Goal: Task Accomplishment & Management: Manage account settings

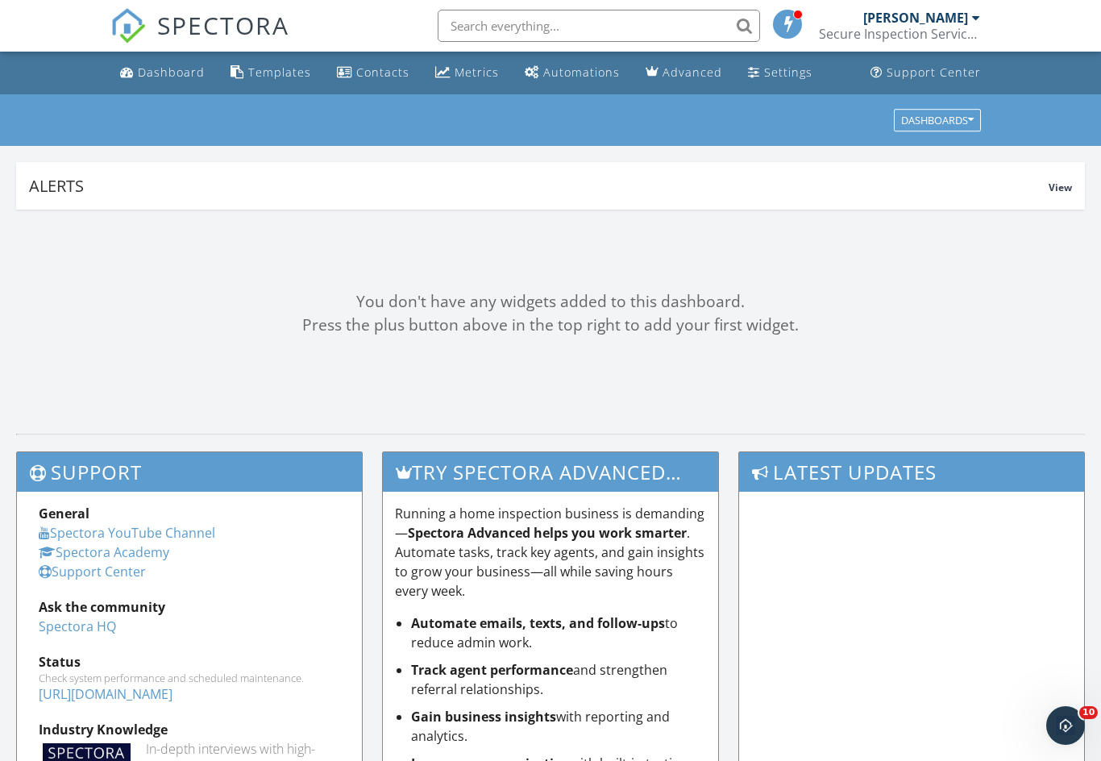
click at [164, 68] on div "Dashboard" at bounding box center [171, 71] width 67 height 15
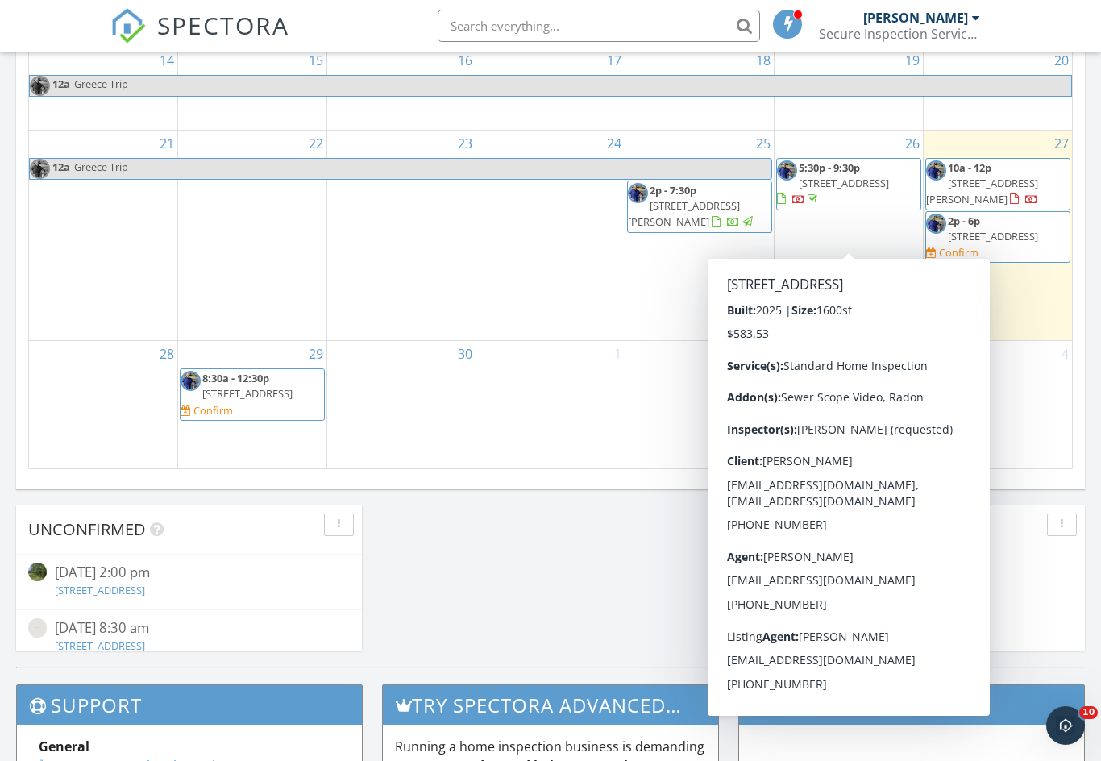
click at [823, 190] on span "175 Oxford Lndg Dr, Georgetown 40324" at bounding box center [843, 183] width 90 height 15
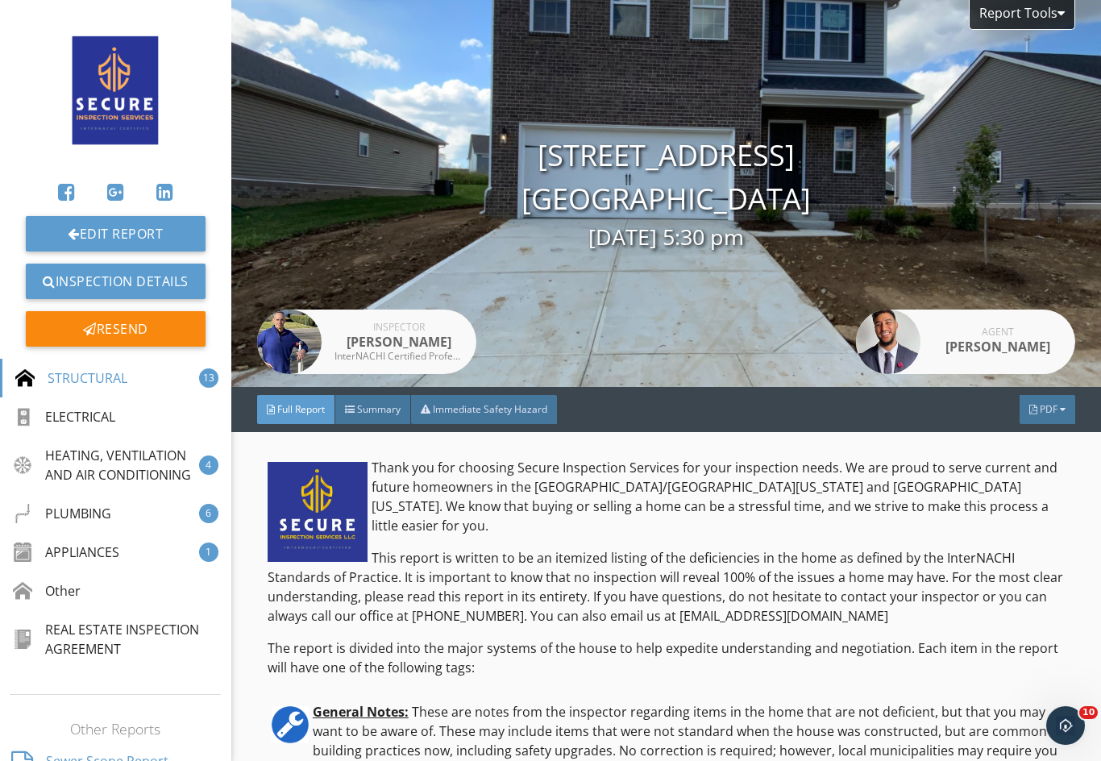
click at [1010, 10] on div "Report Tools" at bounding box center [1021, 15] width 106 height 30
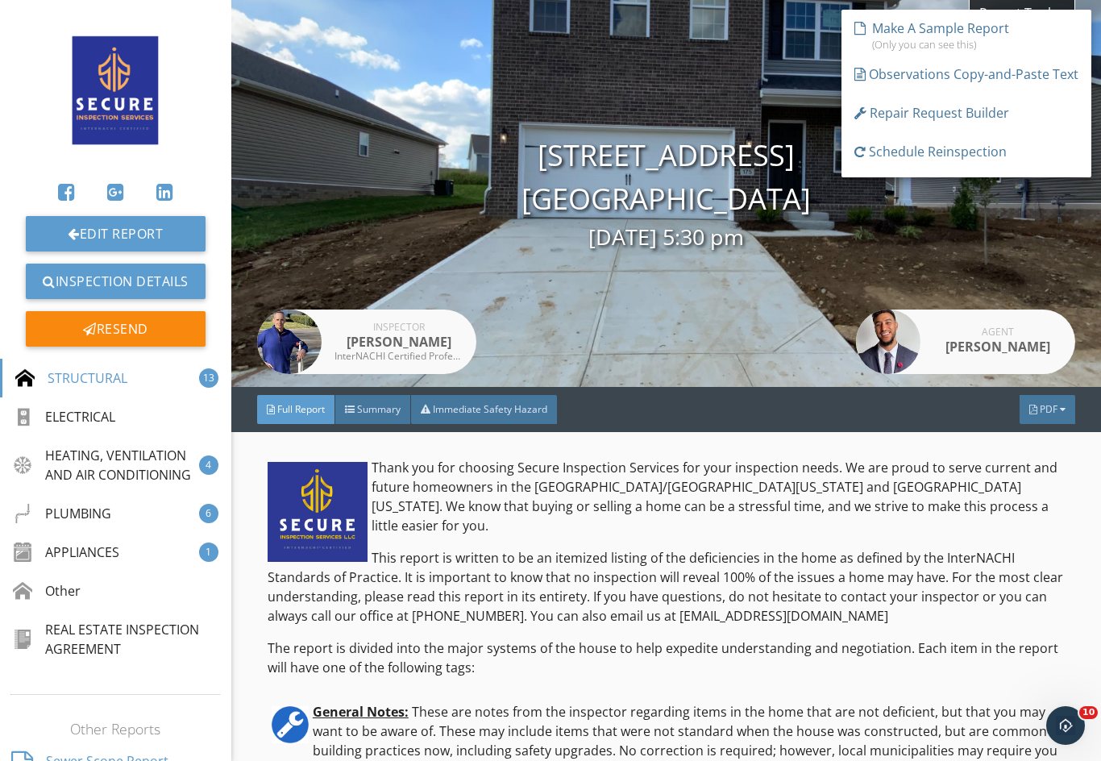
click at [386, 61] on div "Inspector Darren Meyer InterNACHI Certified Professional Inspector" at bounding box center [366, 193] width 219 height 387
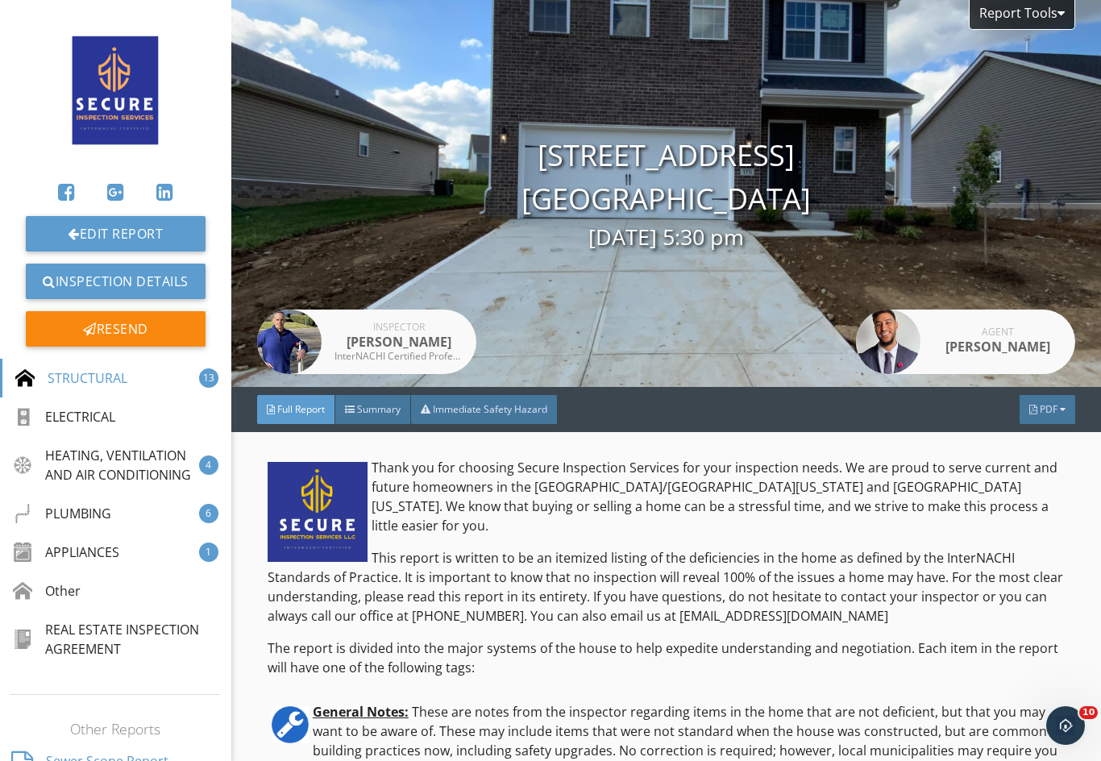
click at [1032, 416] on div "PDF" at bounding box center [1047, 409] width 56 height 29
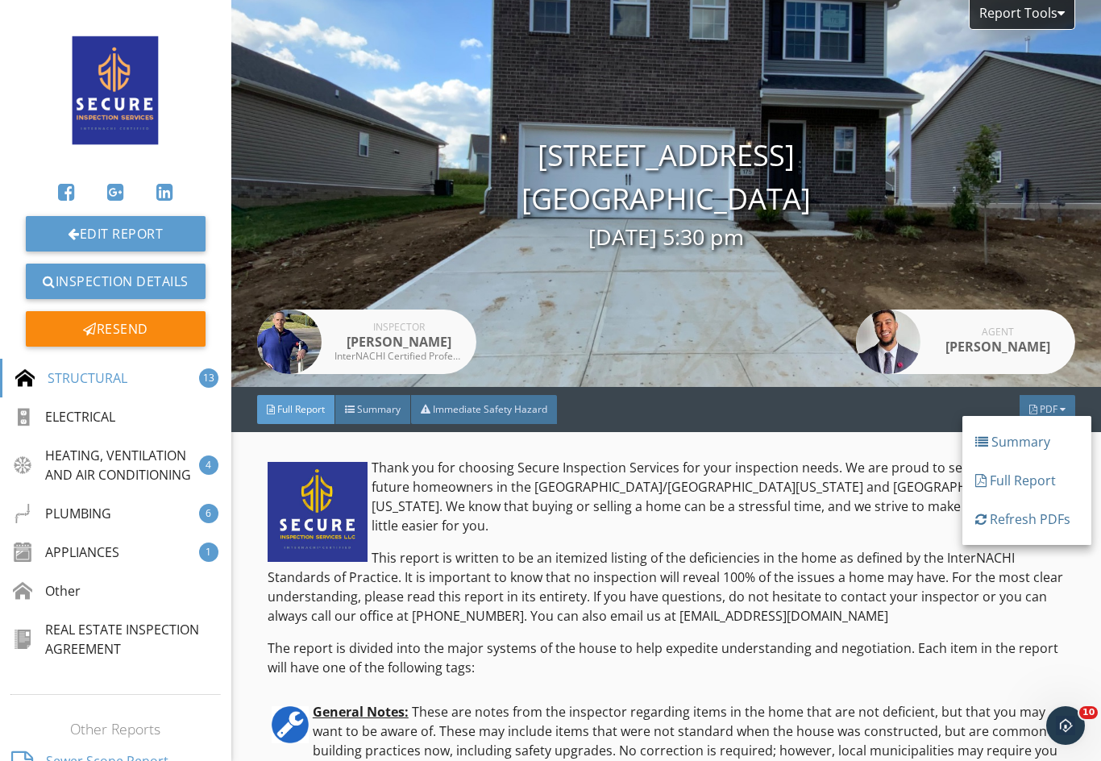
click at [1014, 475] on div "Full Report" at bounding box center [1026, 480] width 103 height 19
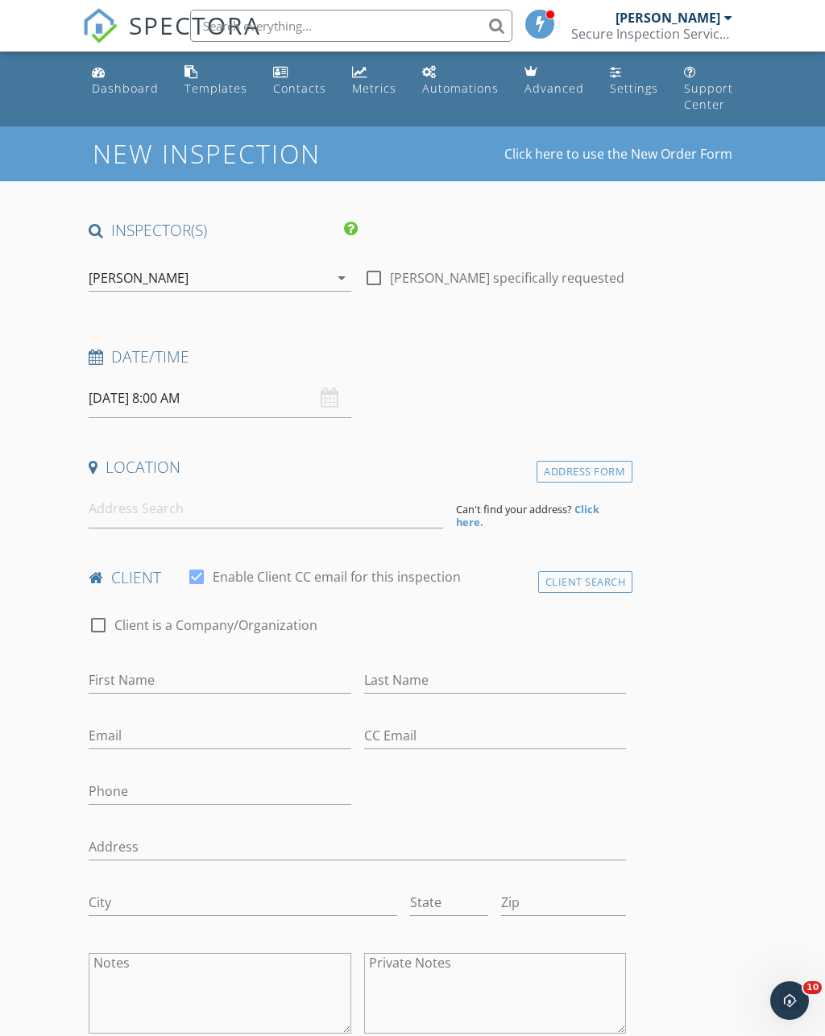
click at [135, 81] on div "Dashboard" at bounding box center [125, 88] width 67 height 15
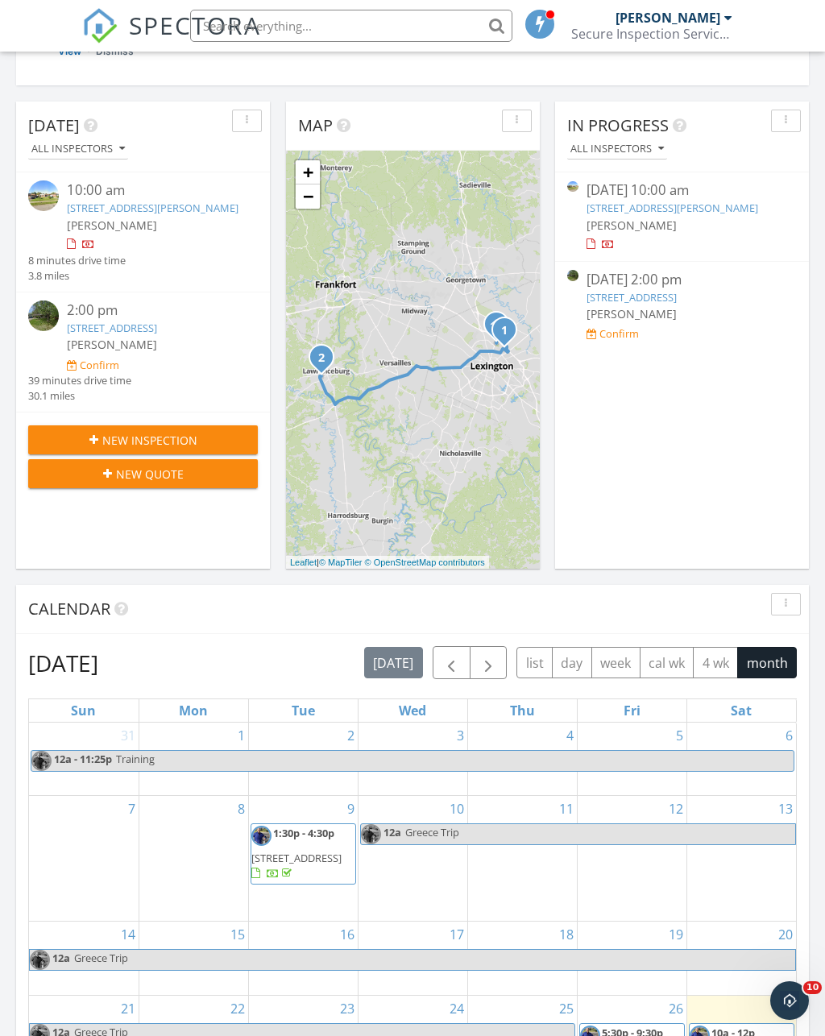
scroll to position [305, 0]
click at [78, 326] on link "[STREET_ADDRESS]" at bounding box center [112, 328] width 90 height 15
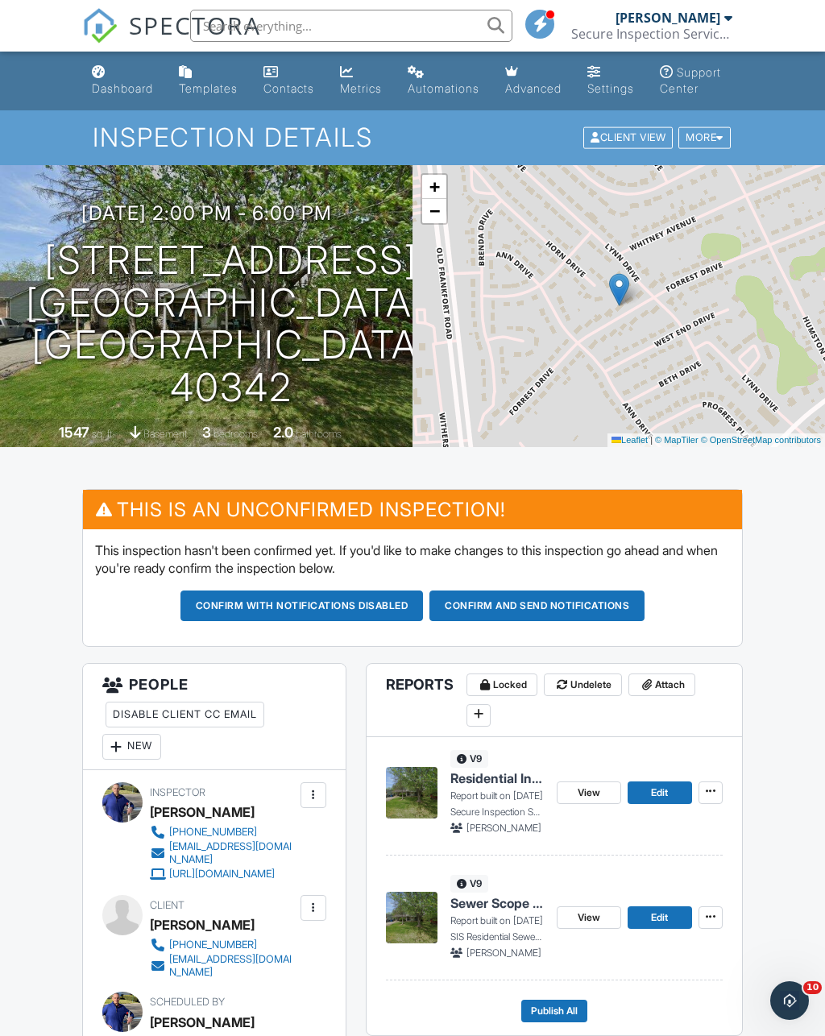
click at [115, 86] on div "Dashboard" at bounding box center [122, 88] width 61 height 14
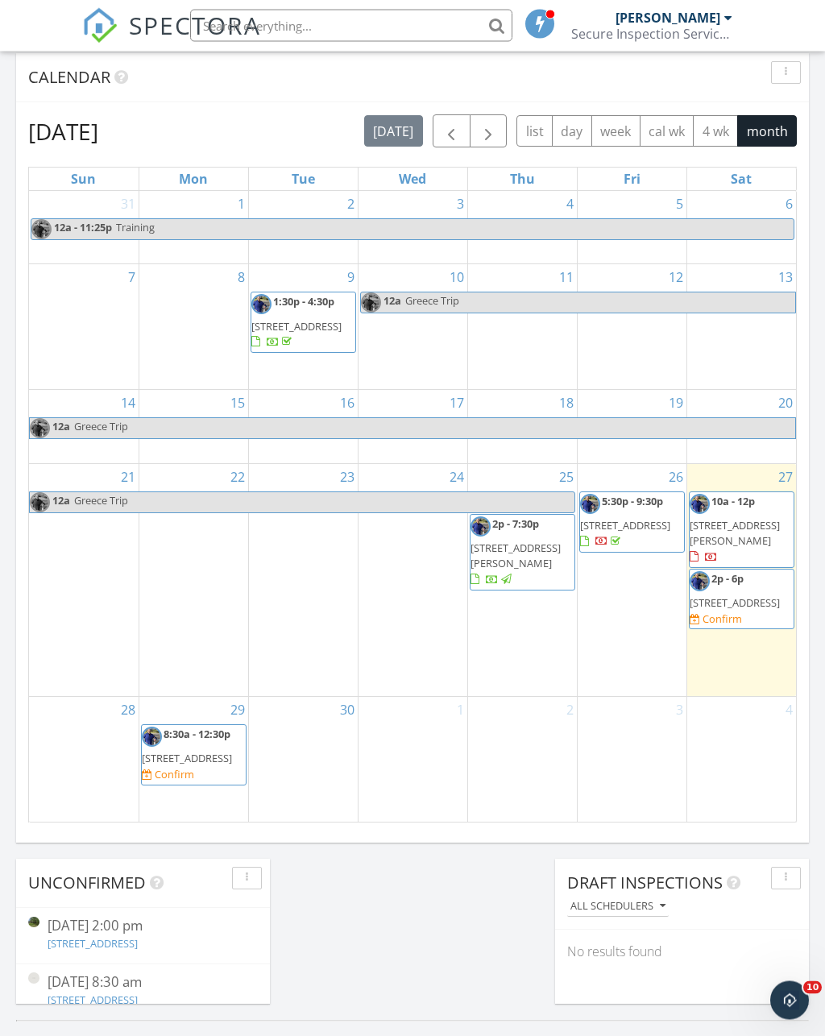
scroll to position [838, 0]
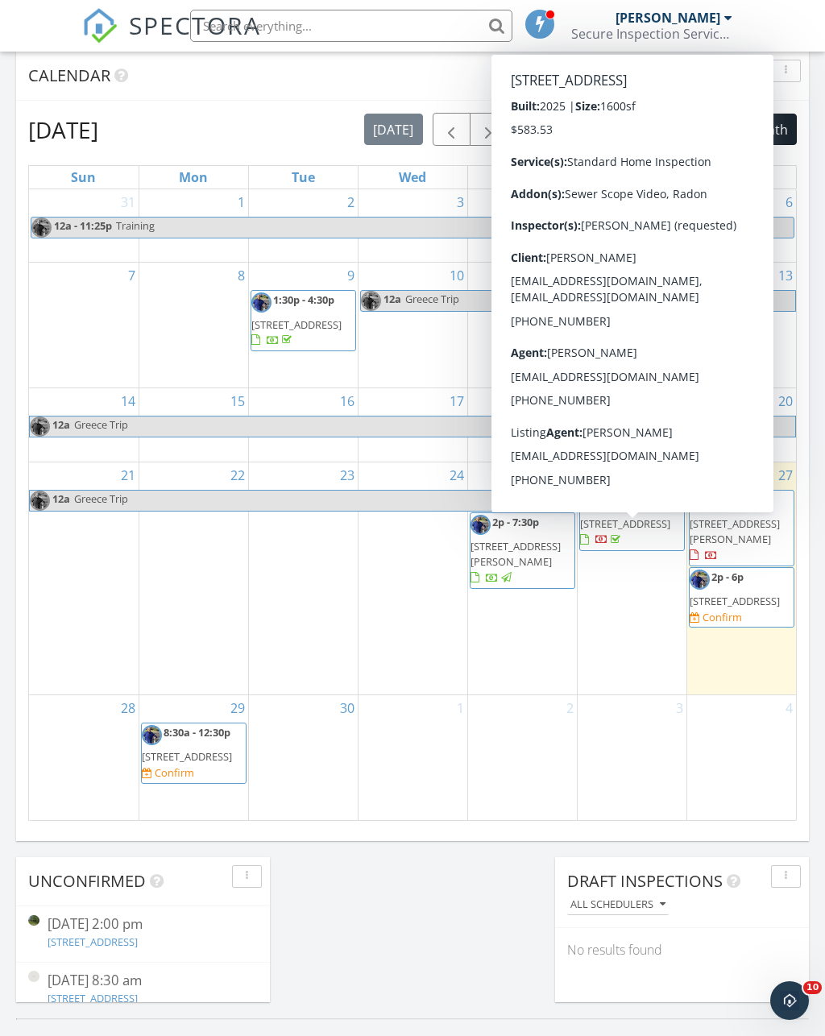
click at [628, 531] on span "175 Oxford Lndg Dr, Georgetown 40324" at bounding box center [625, 523] width 90 height 15
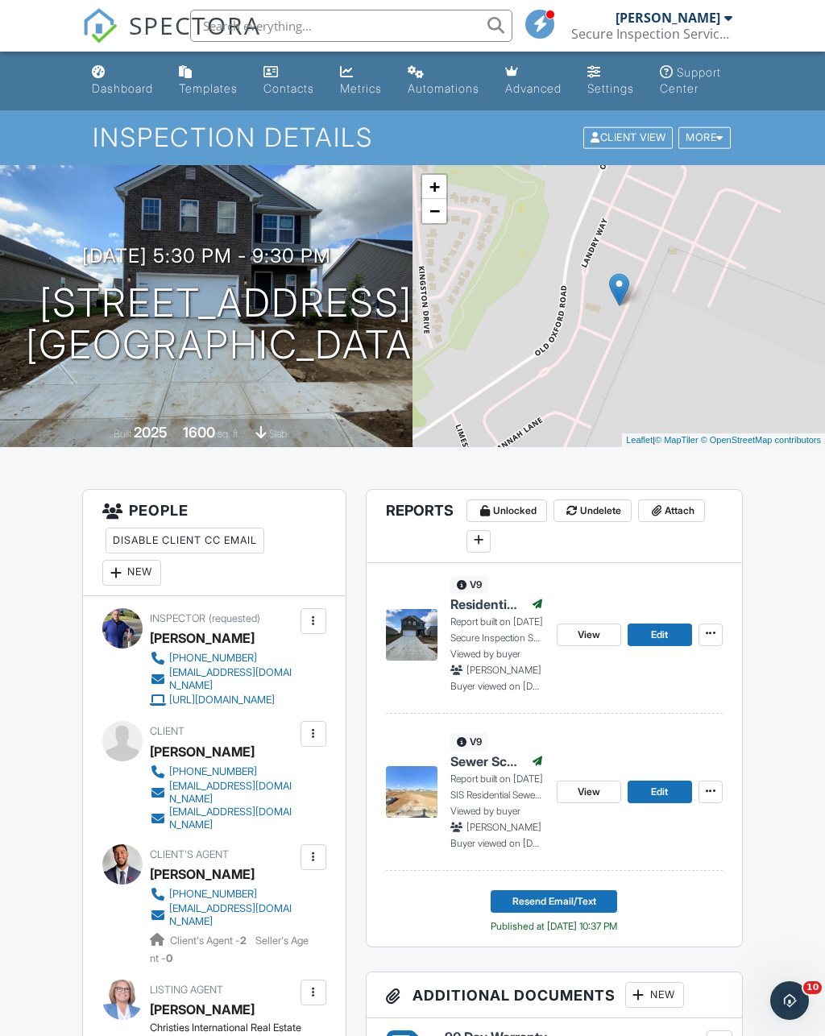
click at [718, 641] on span at bounding box center [711, 633] width 16 height 16
click at [589, 694] on span "Copy" at bounding box center [593, 693] width 27 height 17
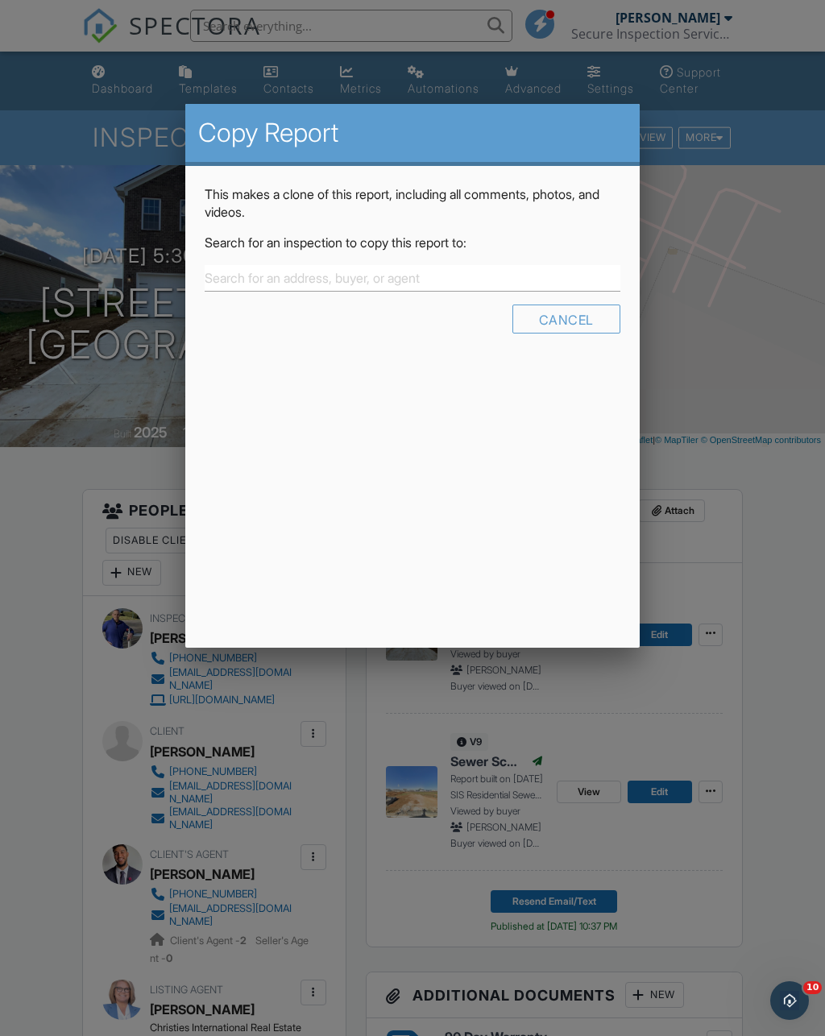
click at [566, 319] on div "Cancel" at bounding box center [566, 319] width 108 height 29
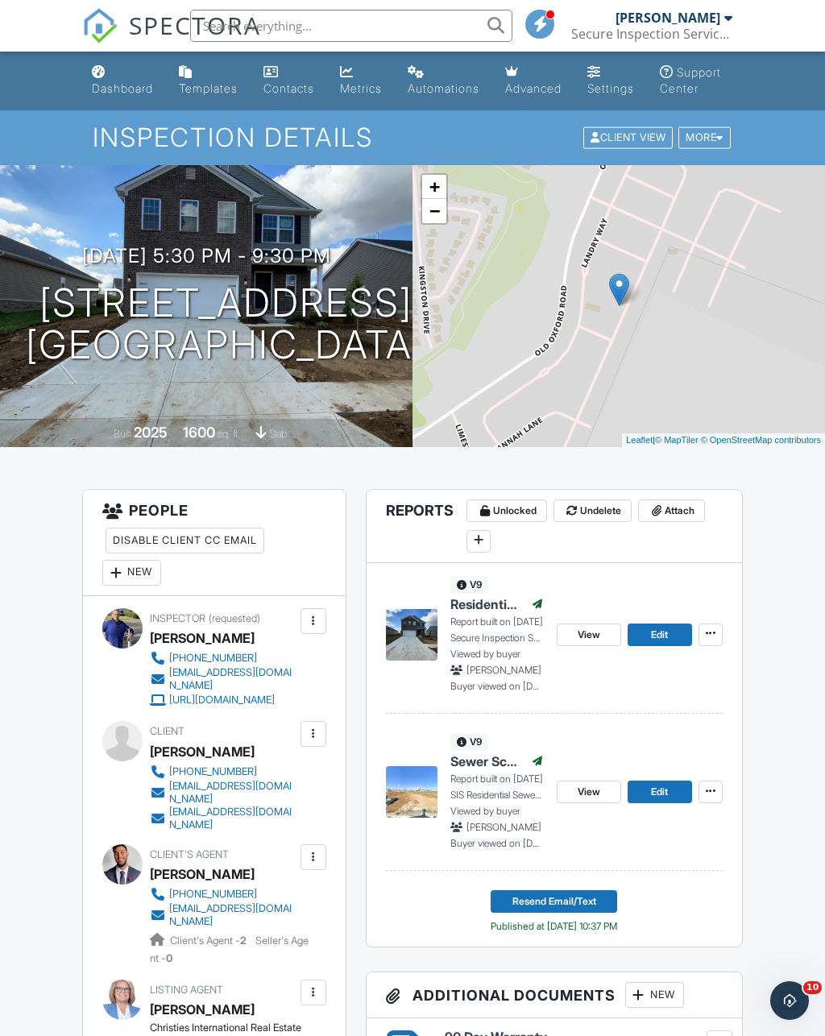
click at [590, 641] on link "View" at bounding box center [589, 635] width 64 height 23
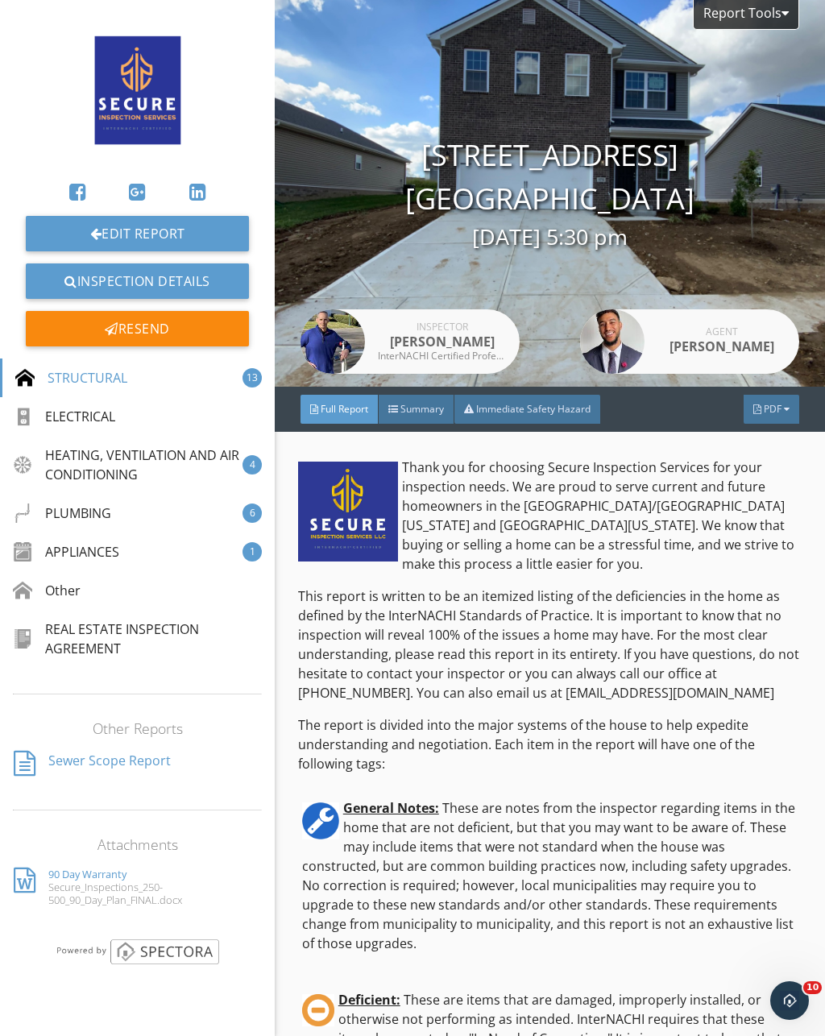
click at [736, 19] on div "Report Tools" at bounding box center [746, 15] width 106 height 30
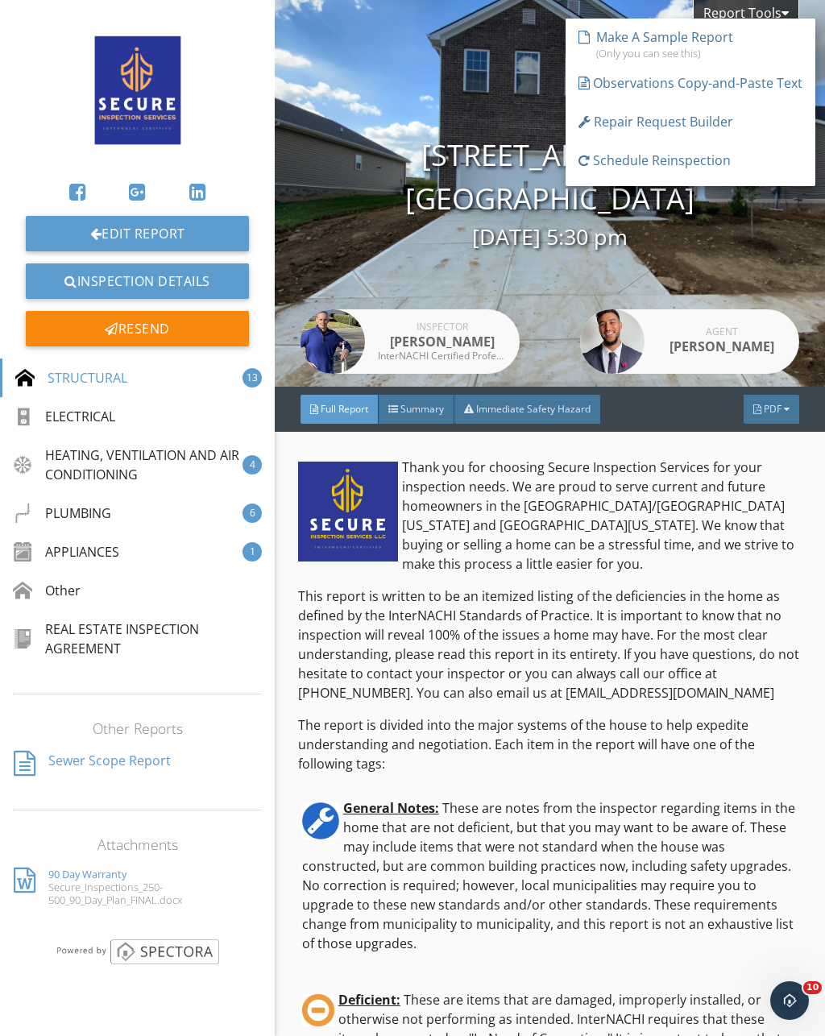
click at [714, 14] on div "Report Tools" at bounding box center [746, 15] width 106 height 30
